Goal: Book appointment/travel/reservation

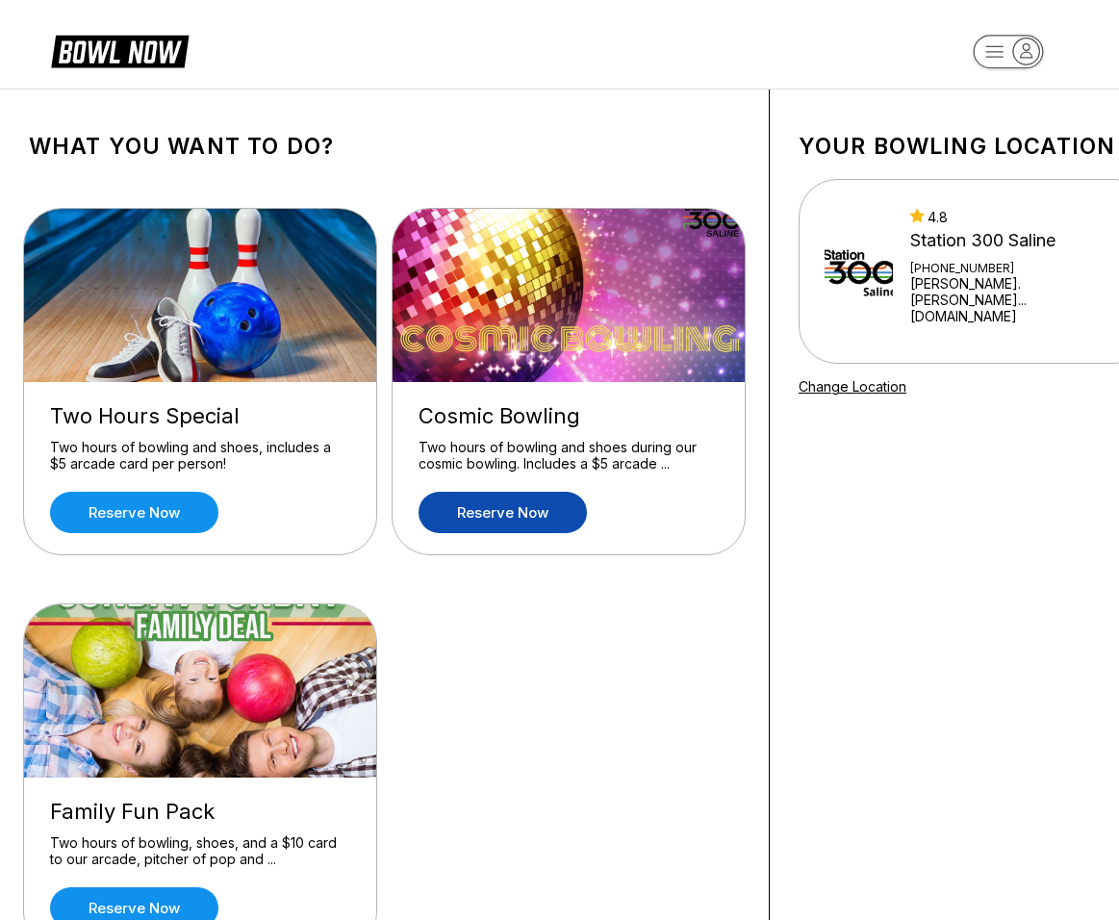
click at [538, 507] on link "Reserve now" at bounding box center [502, 512] width 168 height 41
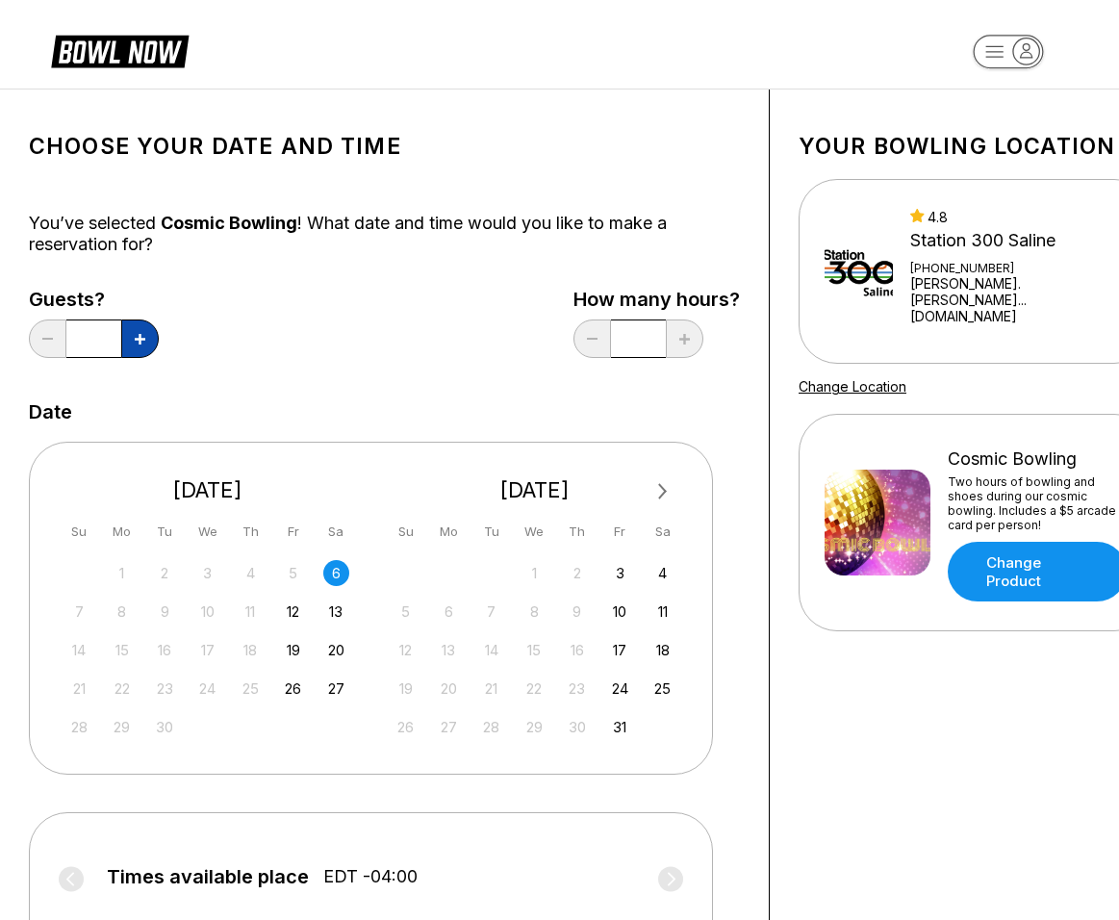
click at [135, 341] on icon at bounding box center [140, 339] width 11 height 11
click at [136, 340] on icon at bounding box center [140, 339] width 11 height 11
type input "*"
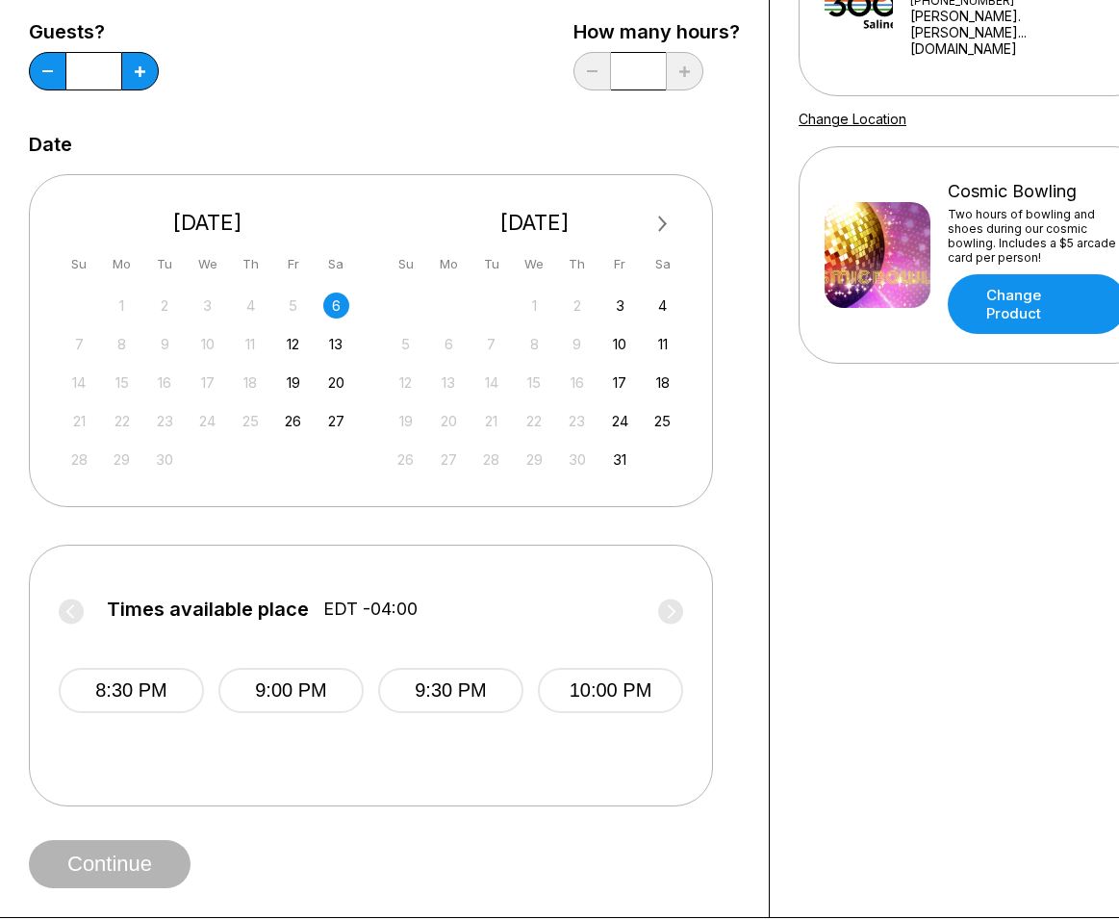
scroll to position [470, 0]
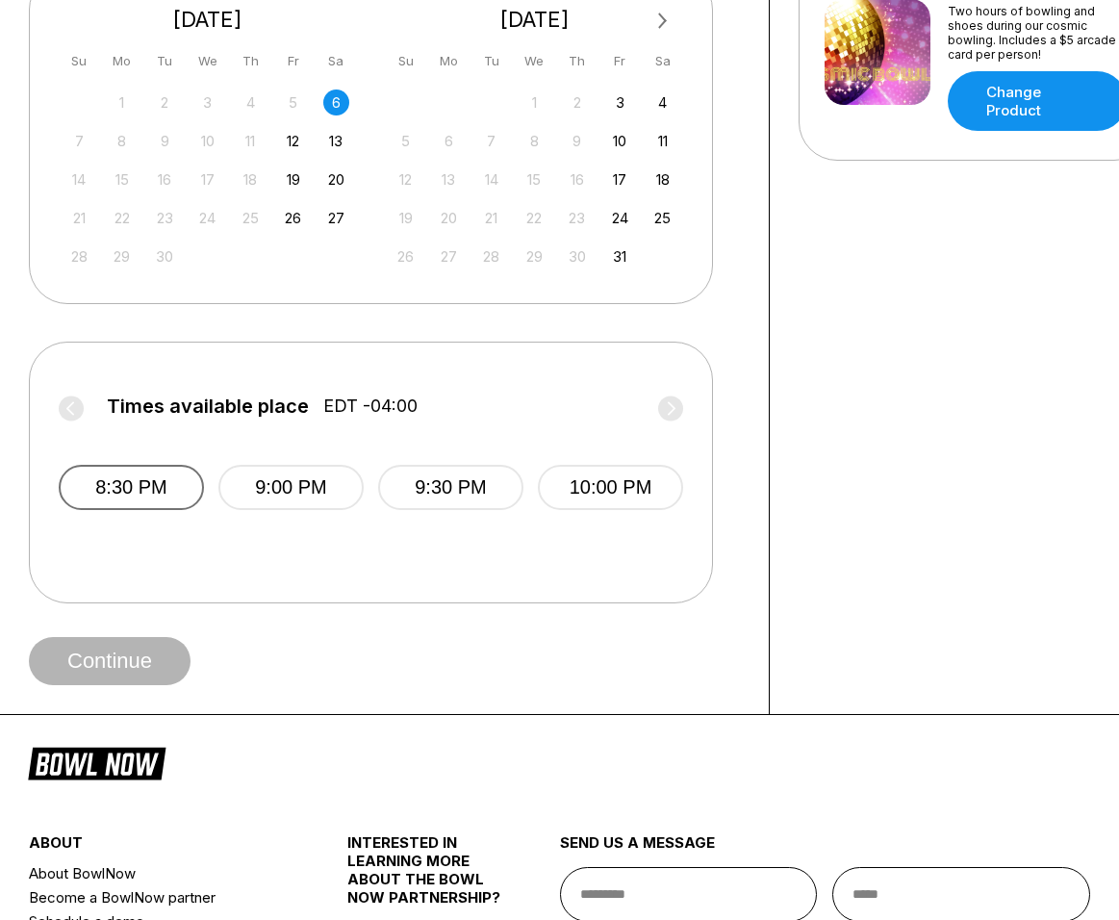
click at [133, 485] on button "8:30 PM" at bounding box center [131, 487] width 145 height 45
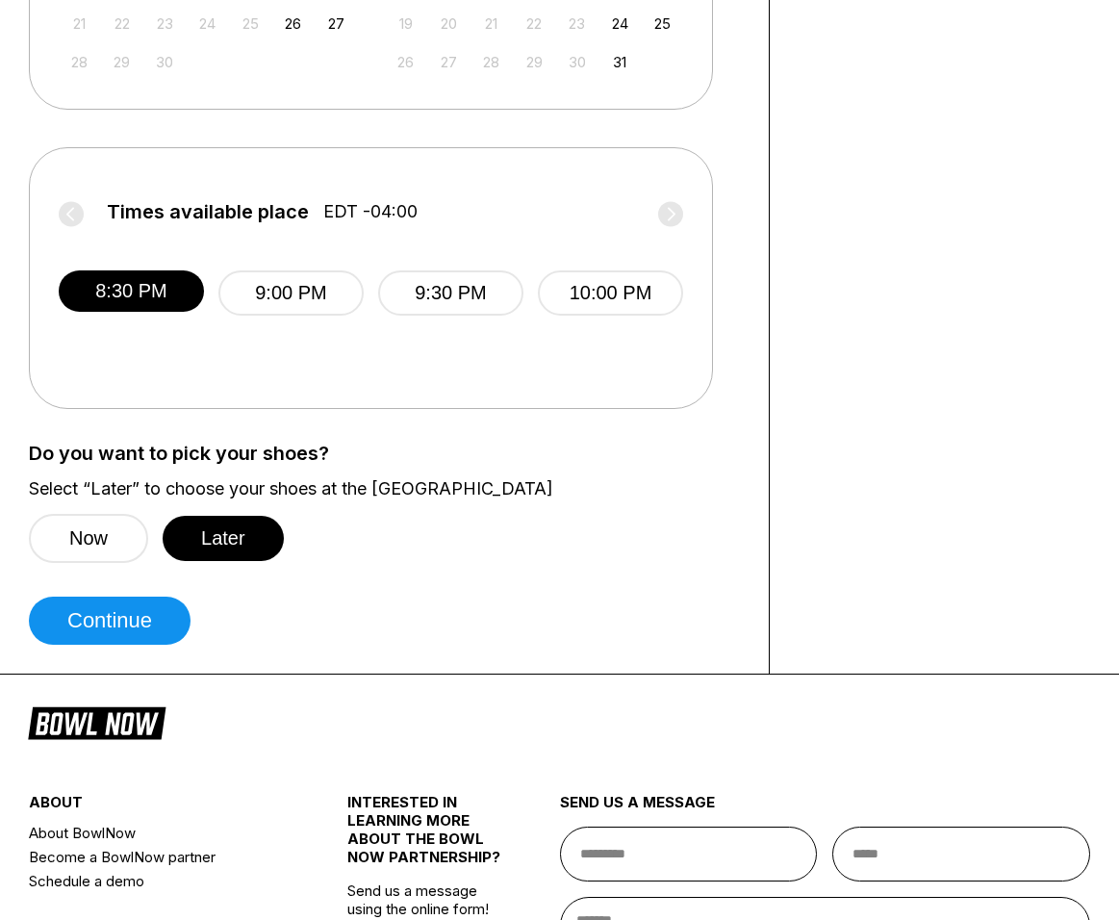
scroll to position [906, 0]
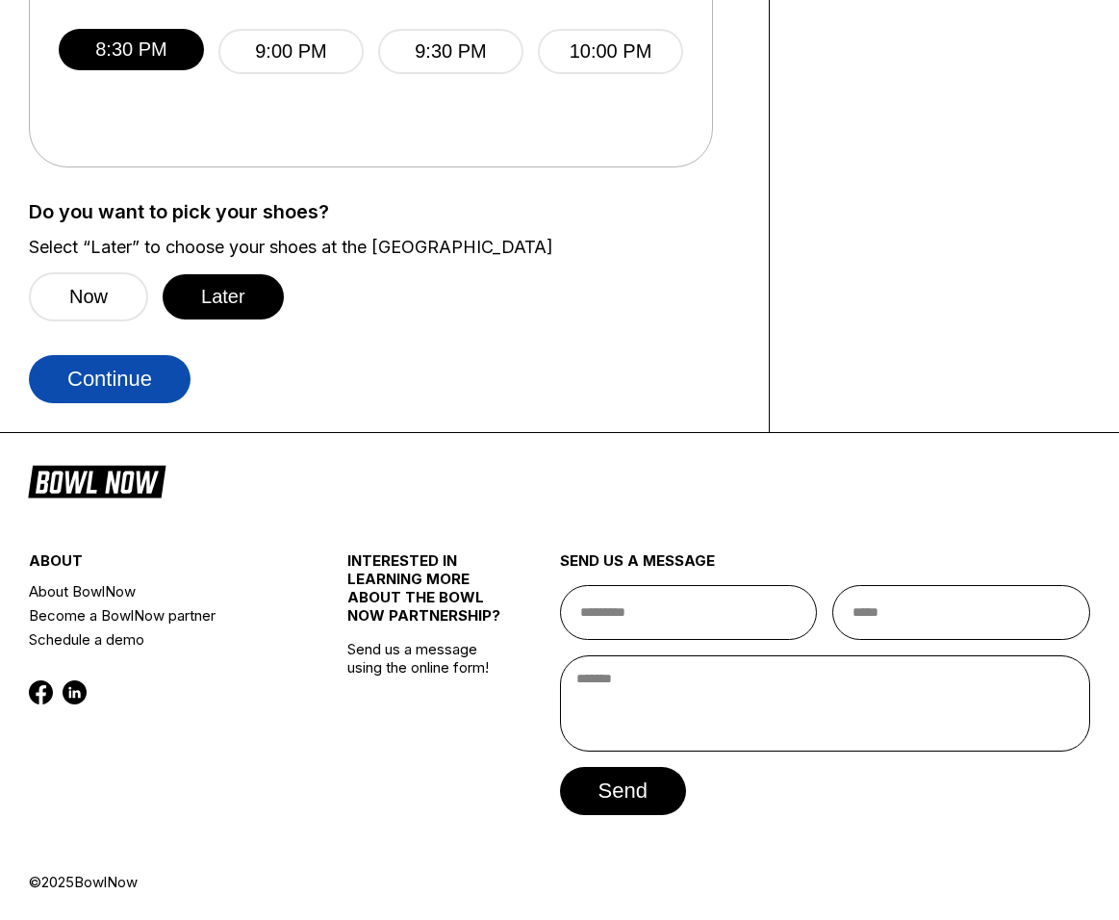
click at [114, 377] on button "Continue" at bounding box center [110, 379] width 162 height 48
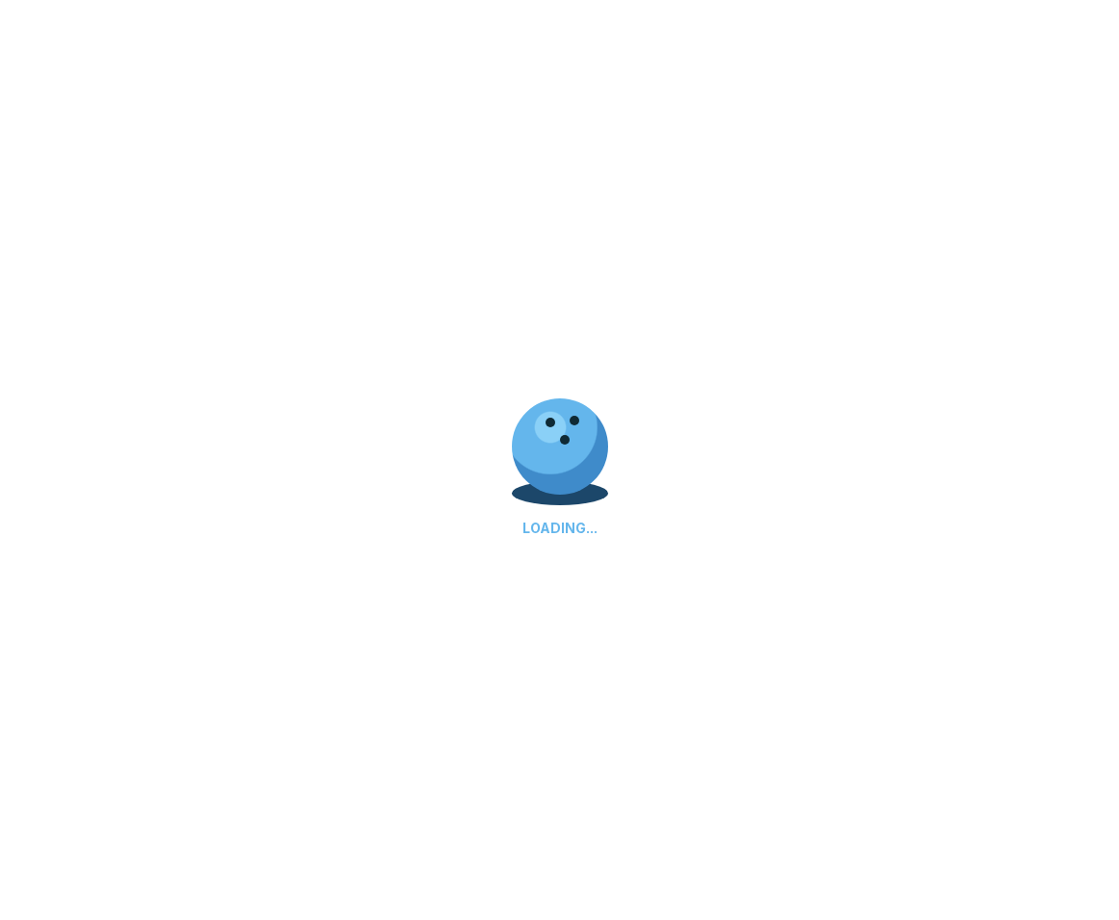
select select "**"
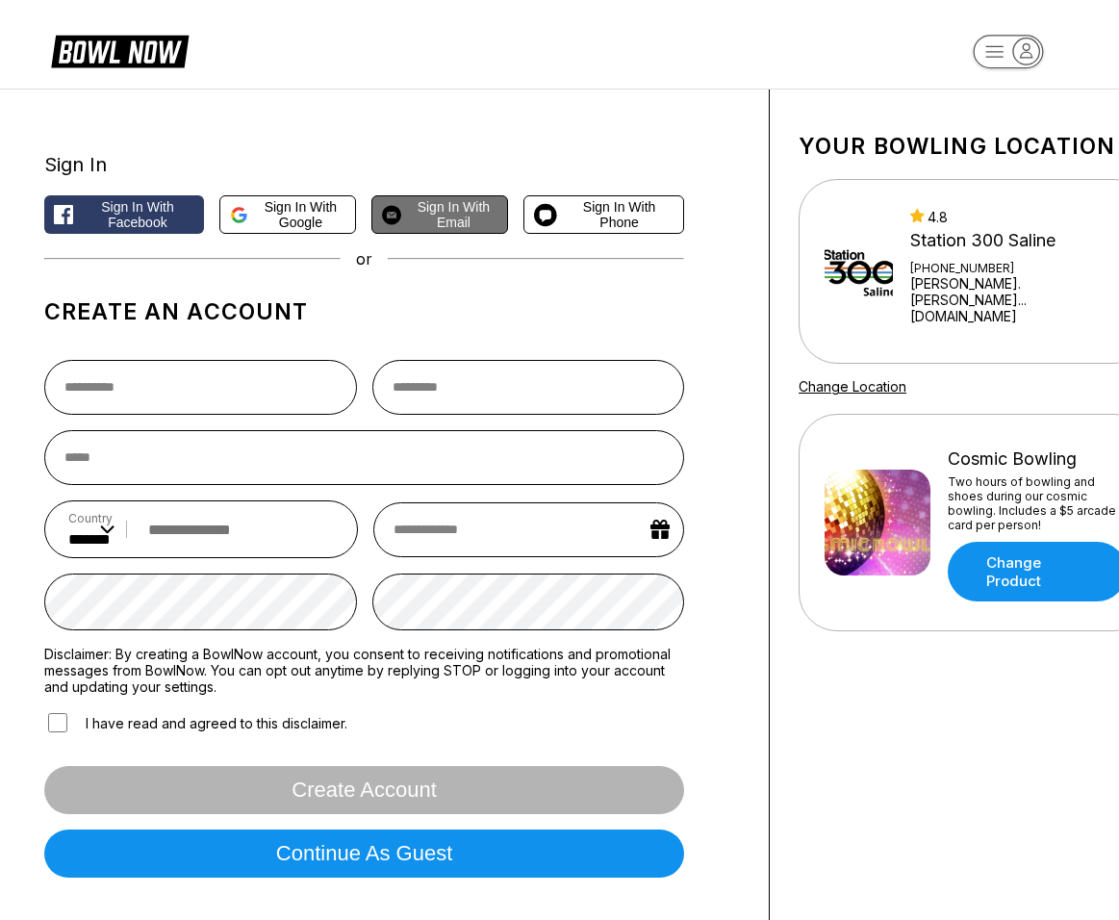
click at [459, 212] on span "Sign in with Email" at bounding box center [453, 214] width 89 height 31
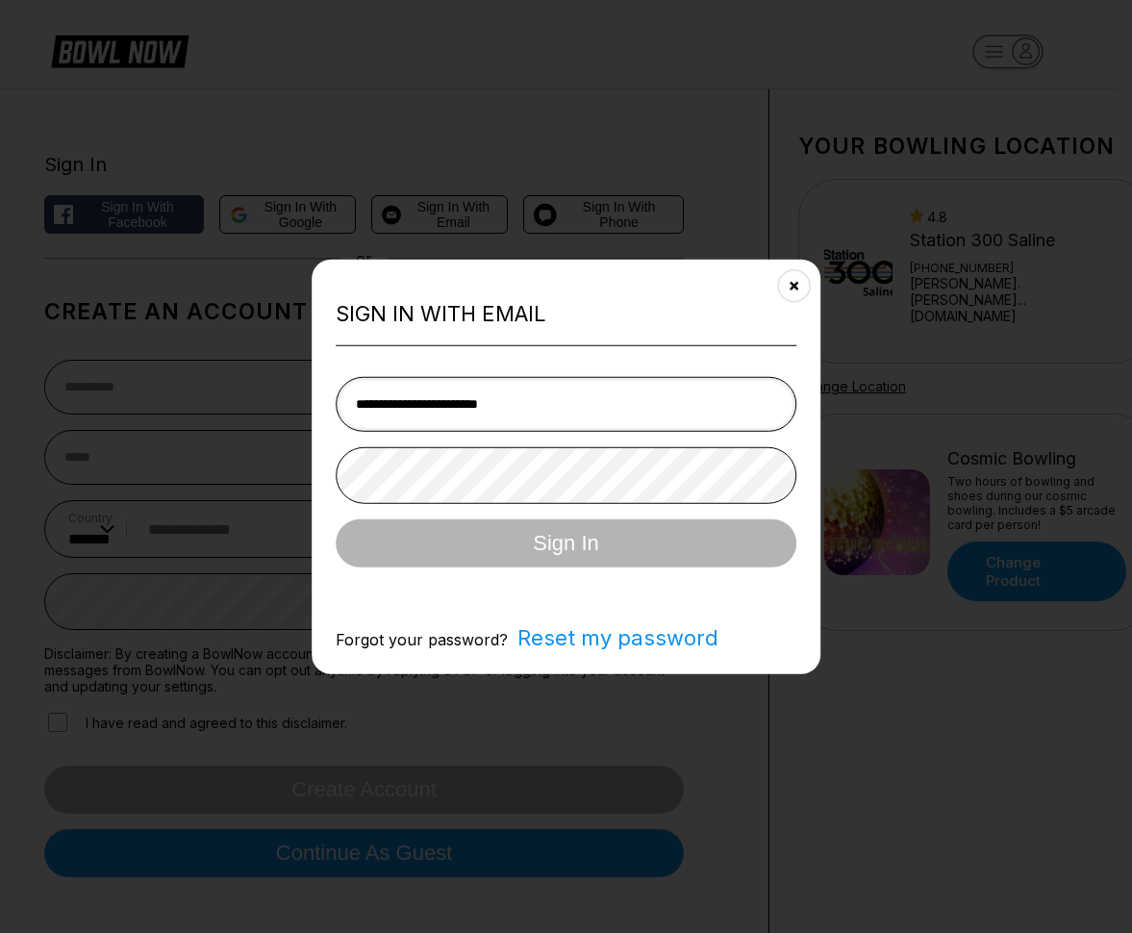
type input "**********"
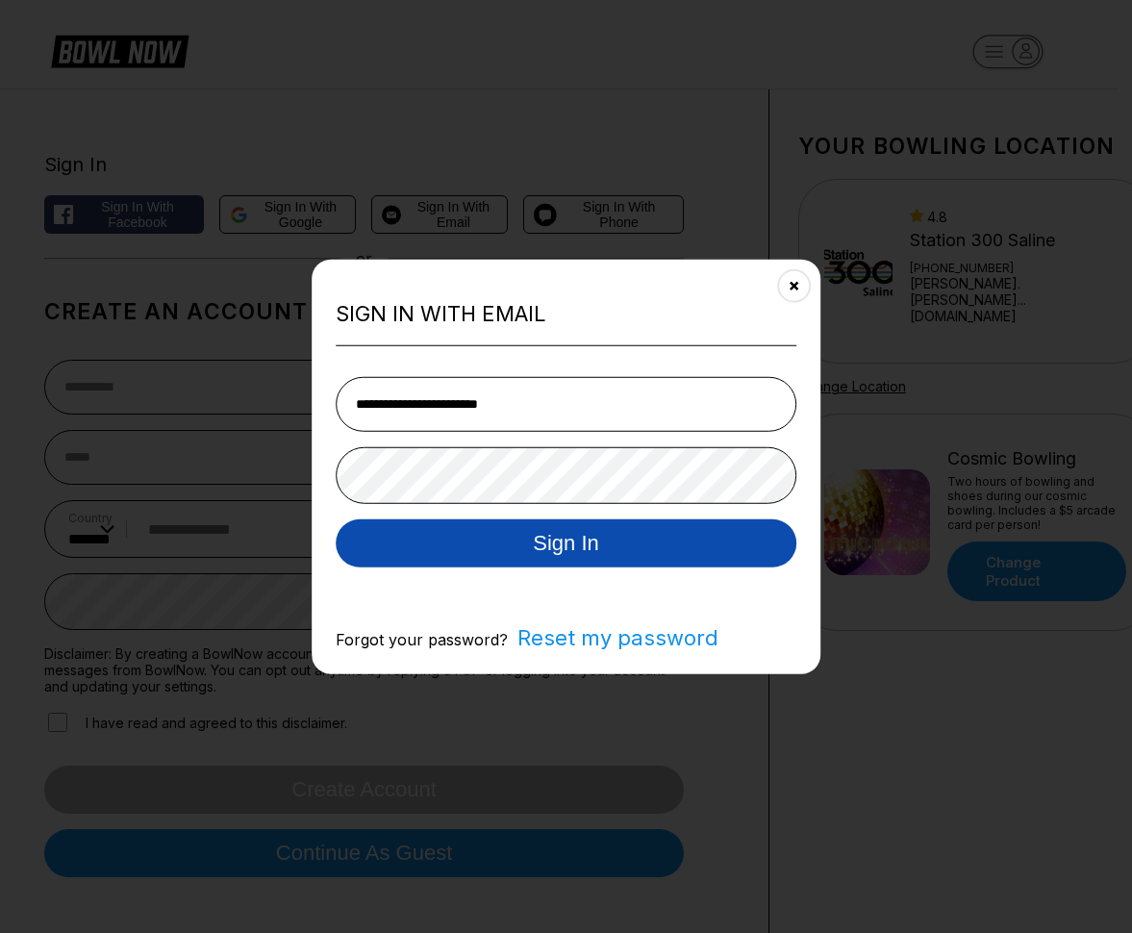
click at [520, 545] on button "Sign In" at bounding box center [567, 543] width 462 height 48
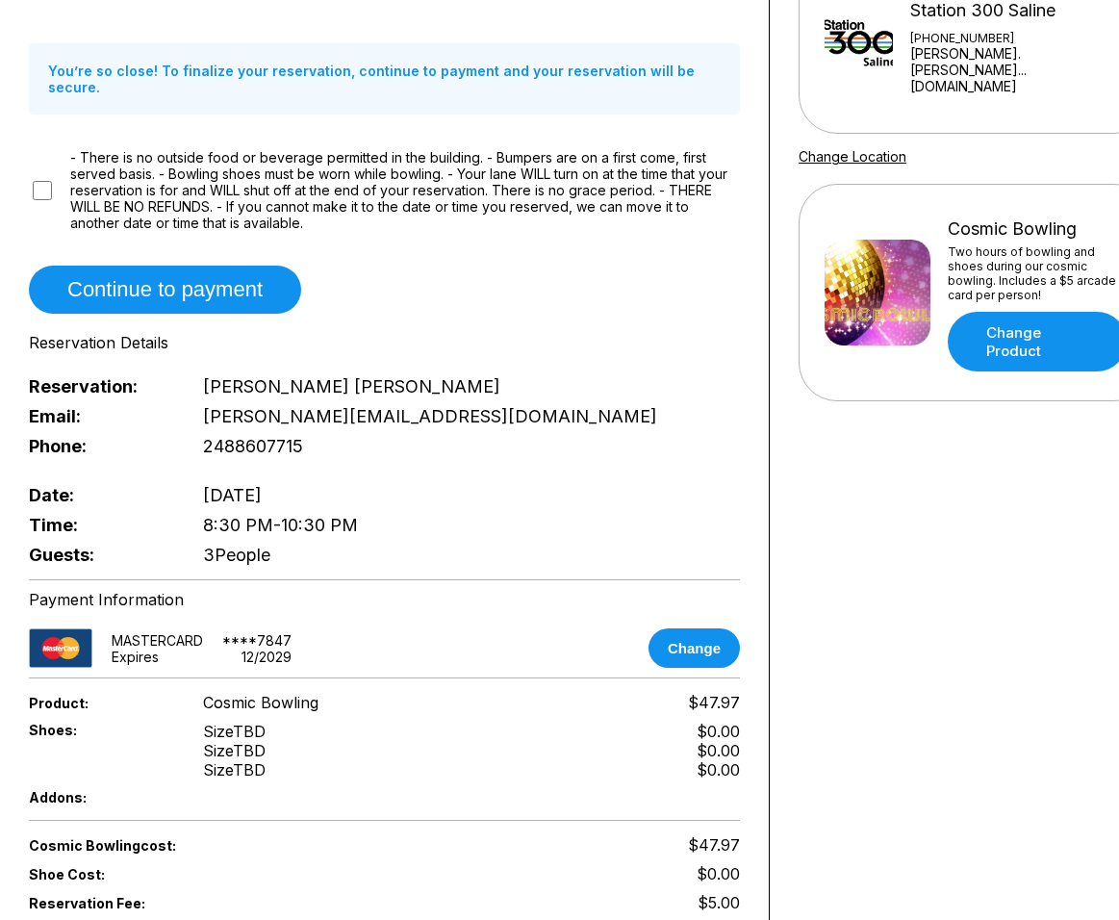
scroll to position [27, 0]
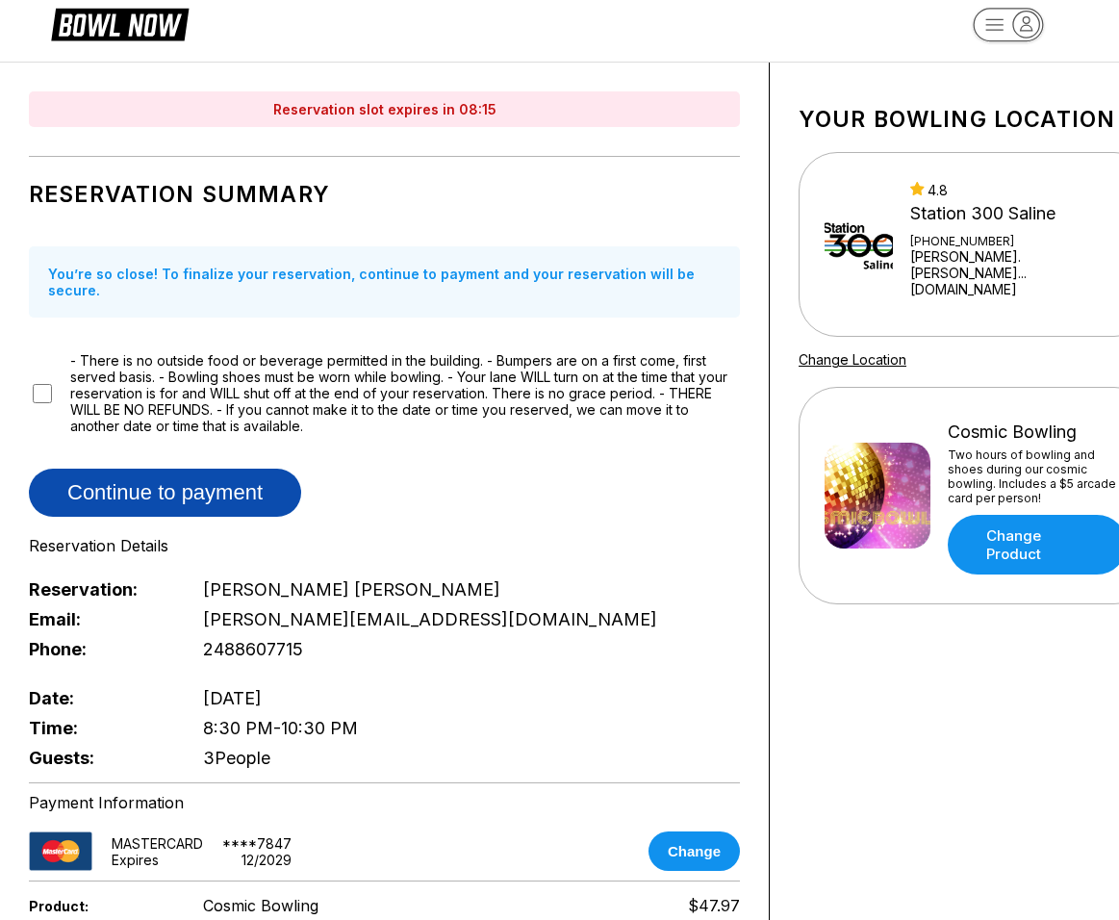
click at [133, 480] on button "Continue to payment" at bounding box center [165, 493] width 272 height 48
